Goal: Find specific page/section: Find specific page/section

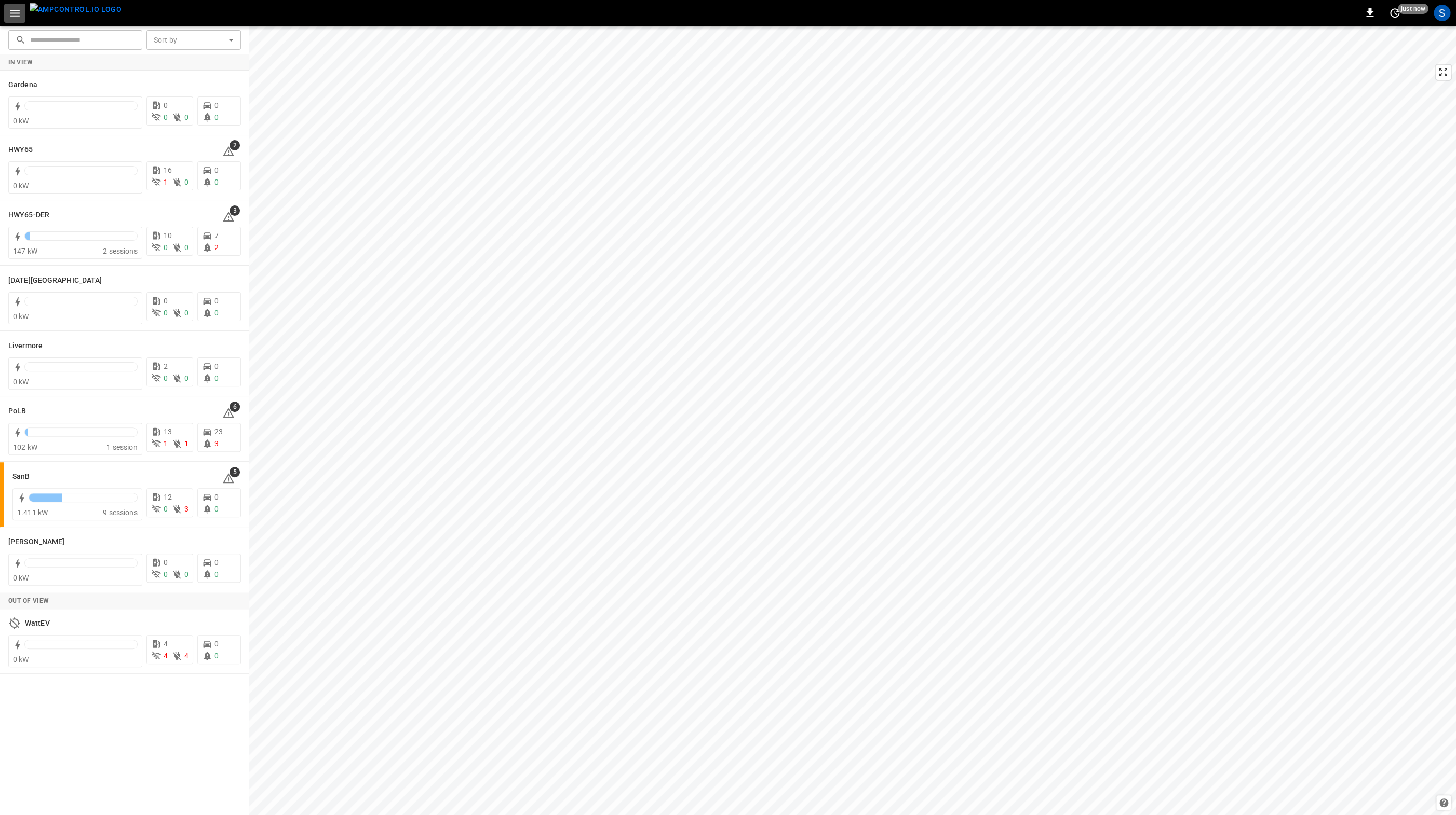
click at [16, 12] on icon "button" at bounding box center [15, 13] width 13 height 13
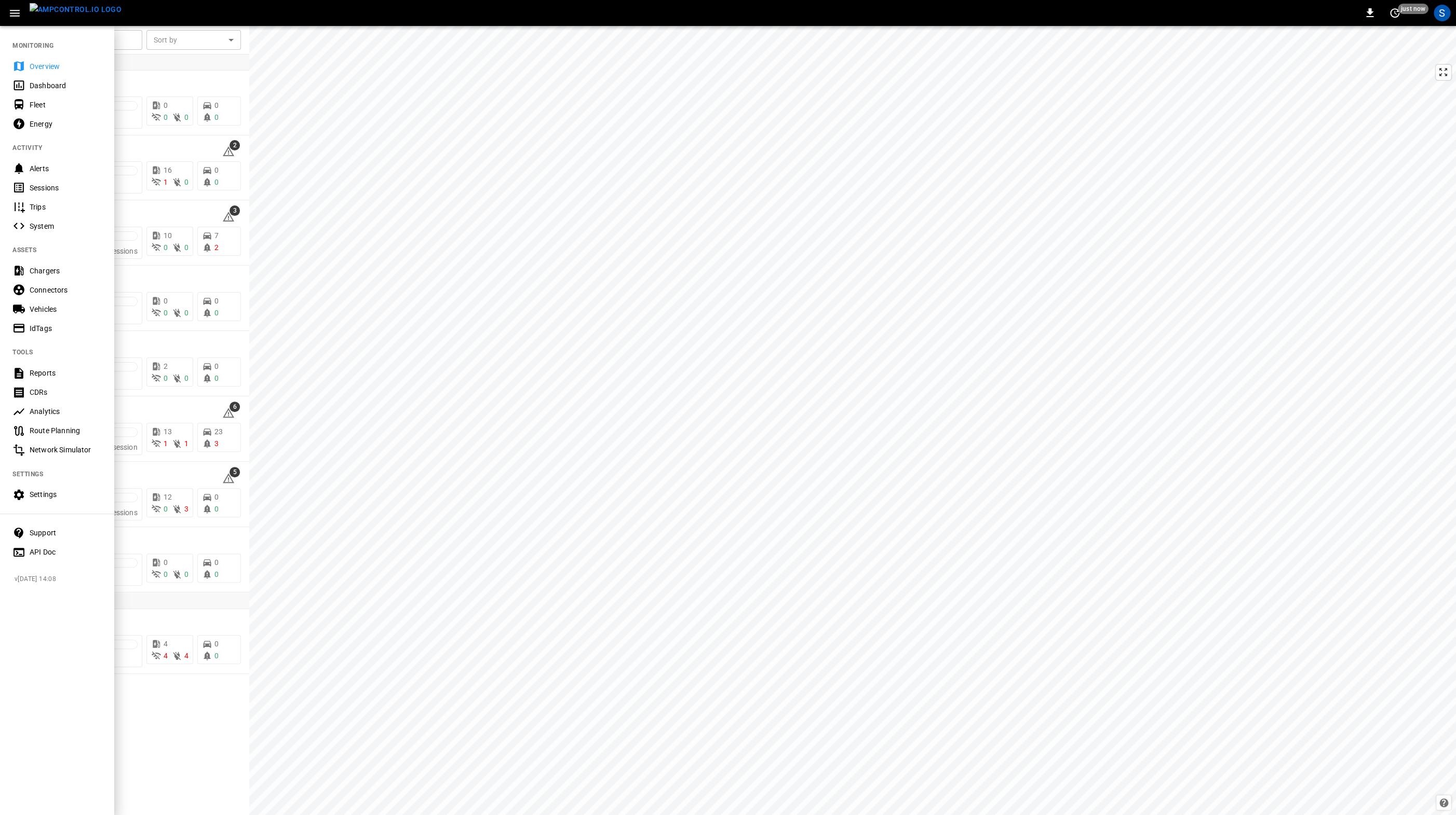
click at [386, 163] on div at bounding box center [728, 407] width 1456 height 815
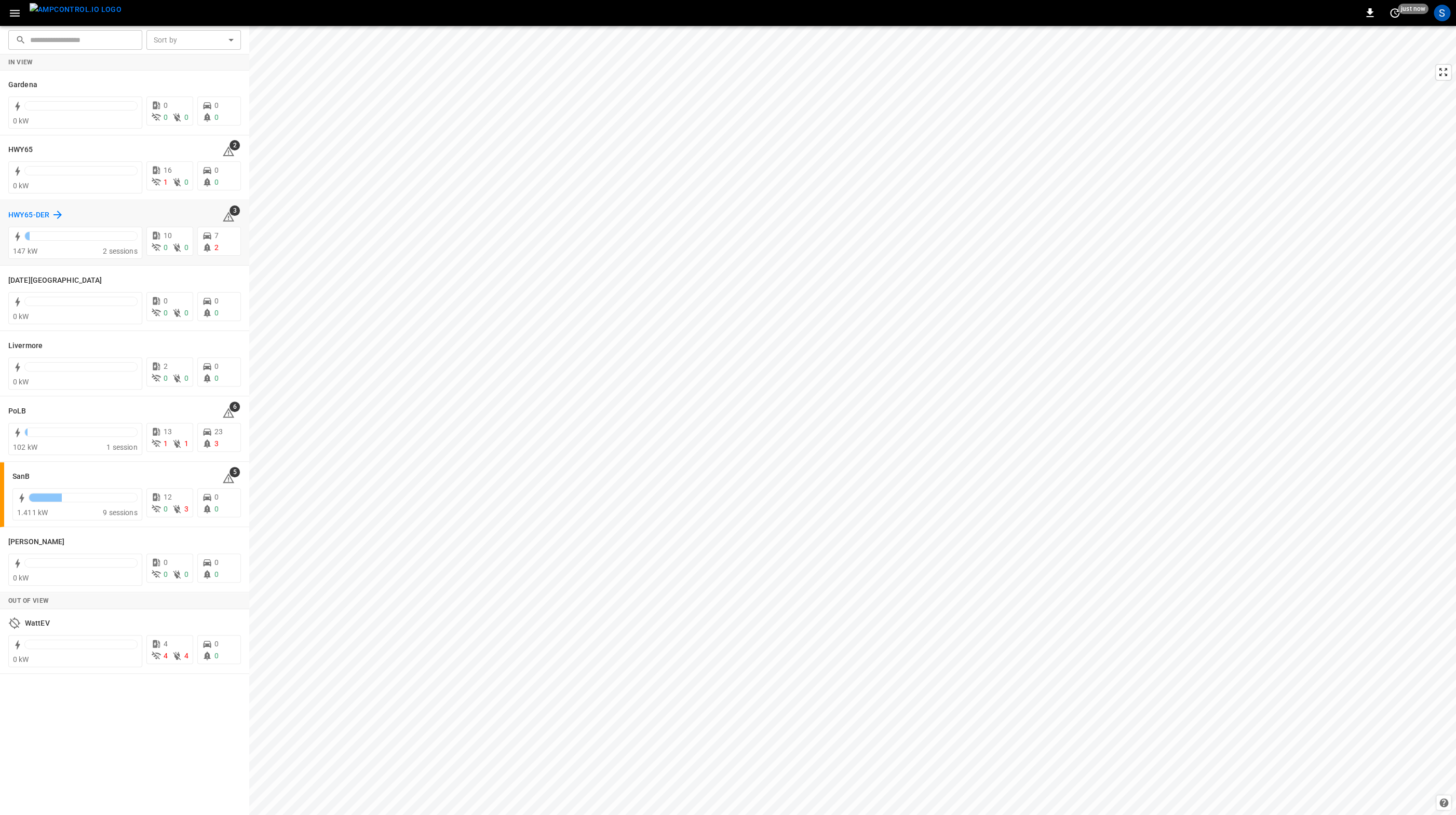
click at [38, 210] on h6 "HWY65-DER" at bounding box center [29, 215] width 41 height 11
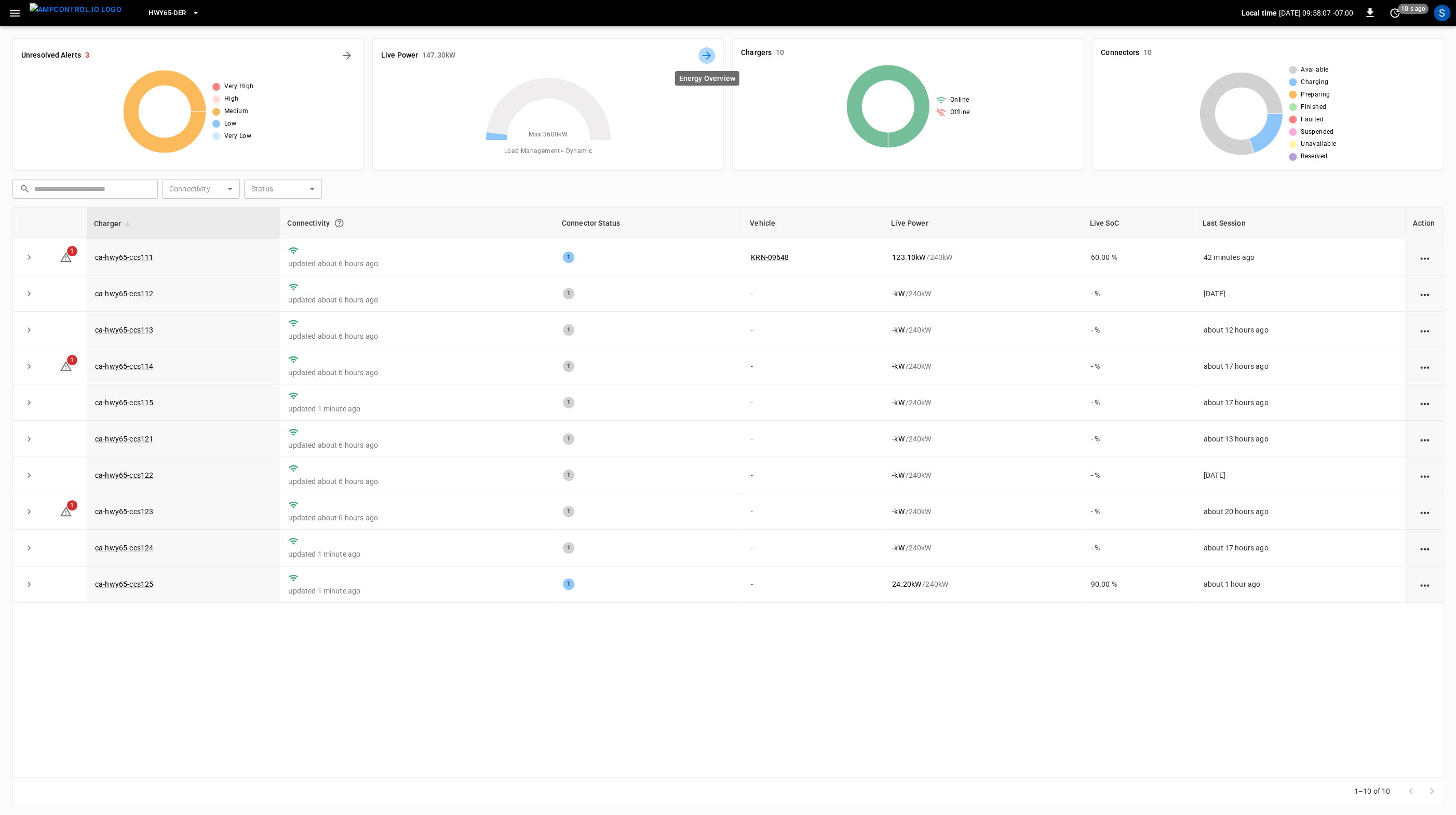
click at [705, 56] on icon "Energy Overview" at bounding box center [707, 56] width 8 height 8
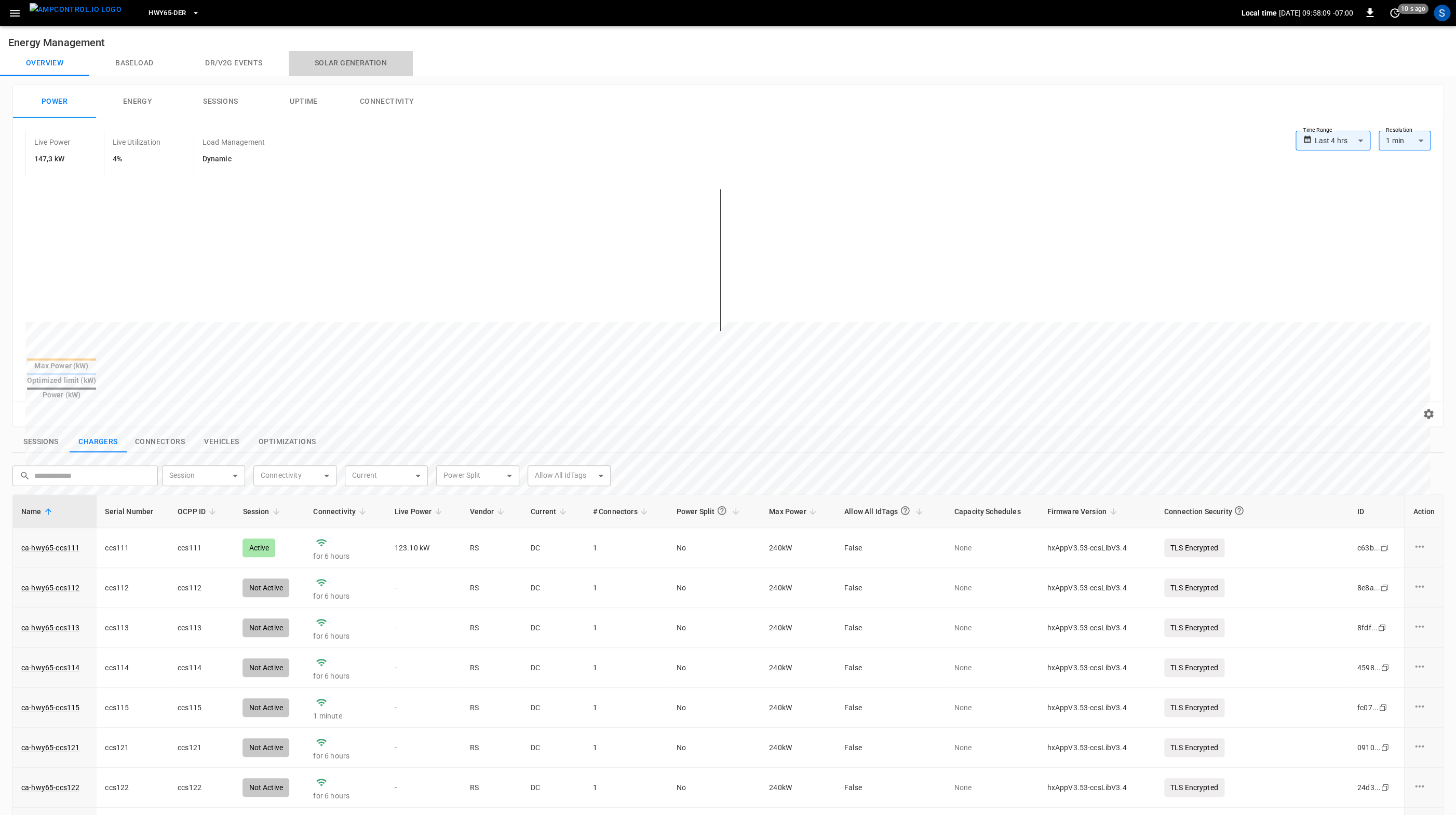
click at [341, 65] on button "Solar generation" at bounding box center [351, 63] width 124 height 25
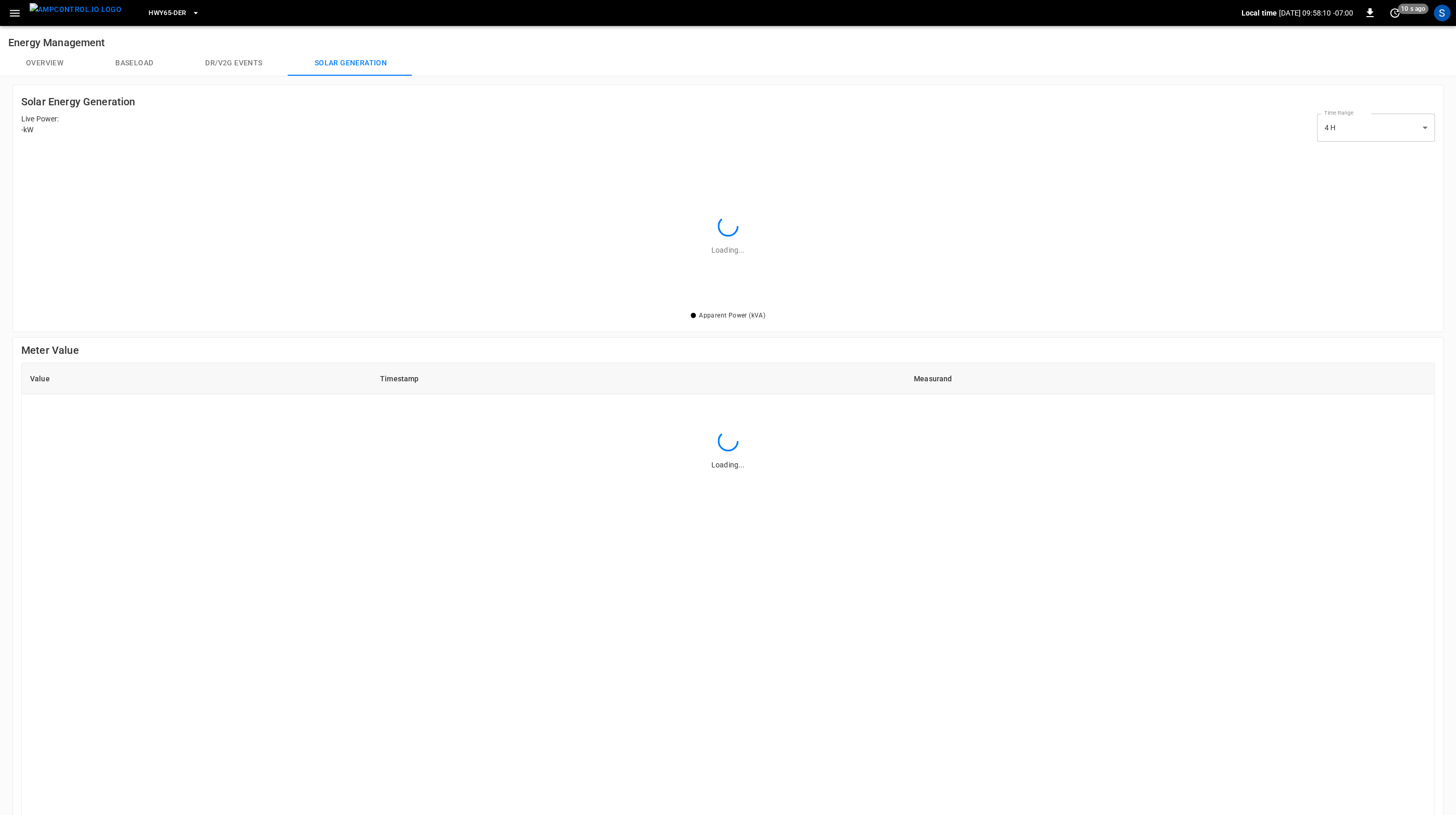
scroll to position [150, 1396]
